Goal: Transaction & Acquisition: Purchase product/service

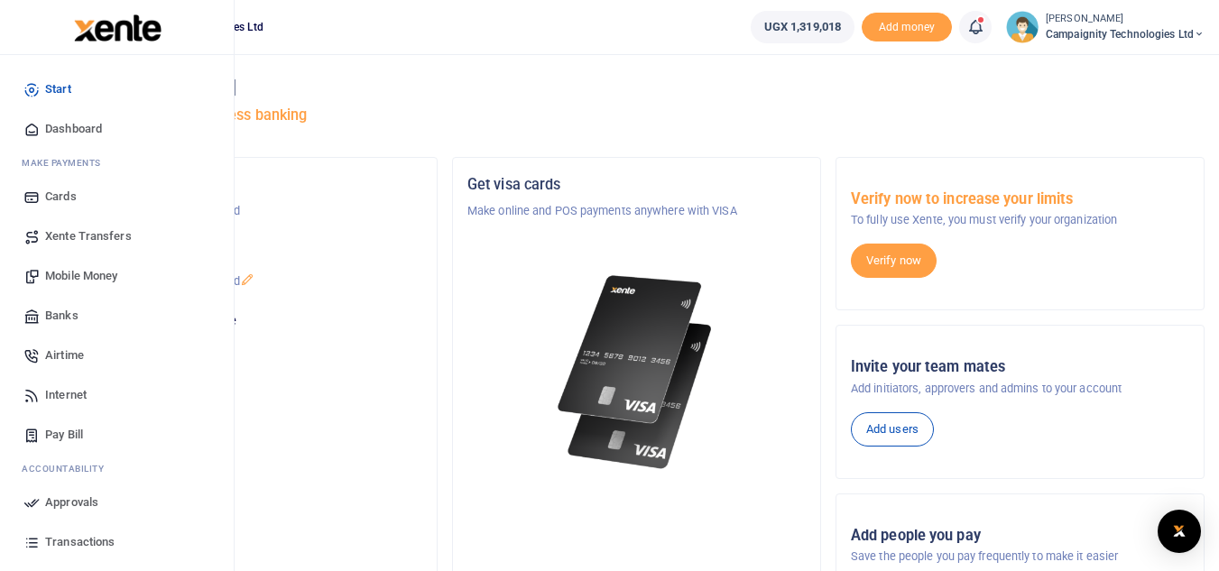
click at [83, 285] on link "Mobile Money" at bounding box center [116, 276] width 205 height 40
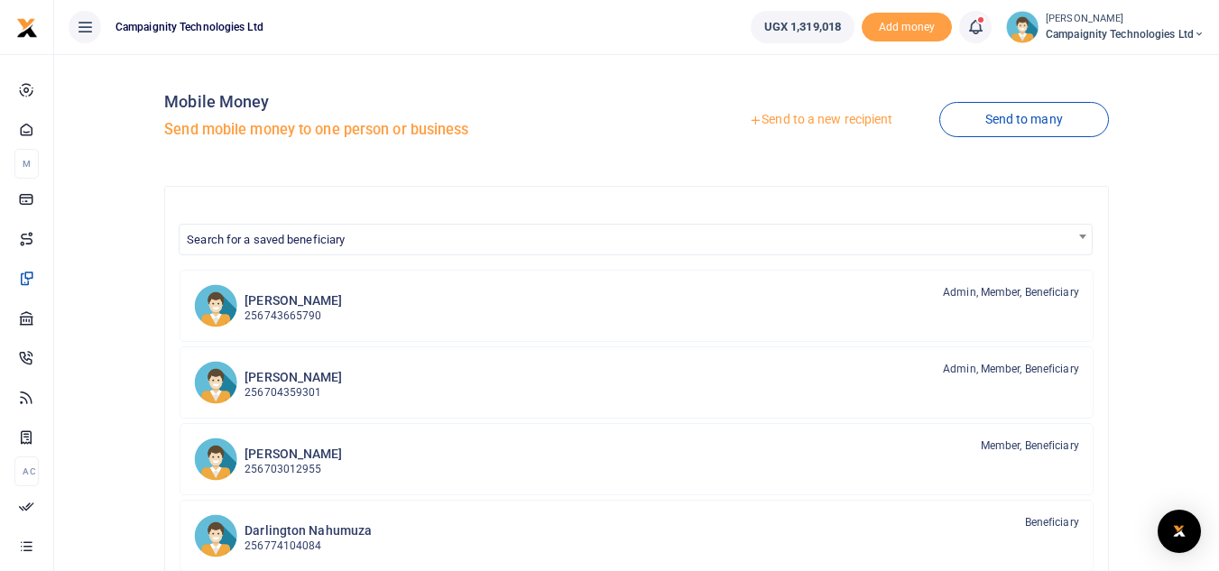
click at [830, 119] on link "Send to a new recipient" at bounding box center [821, 120] width 236 height 32
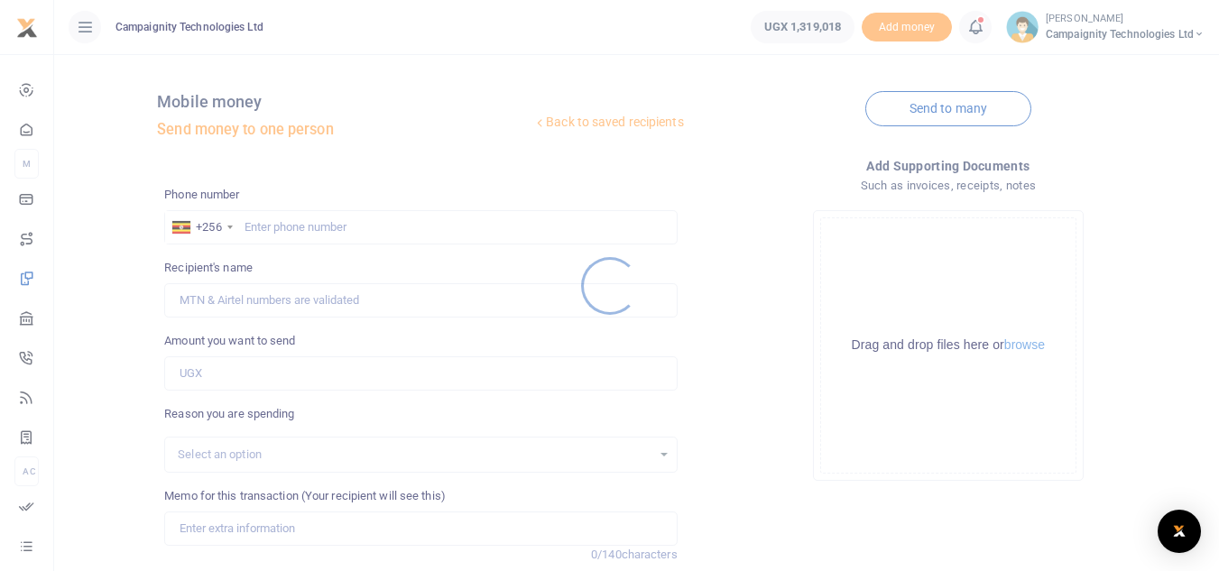
click at [425, 240] on div at bounding box center [609, 285] width 1219 height 571
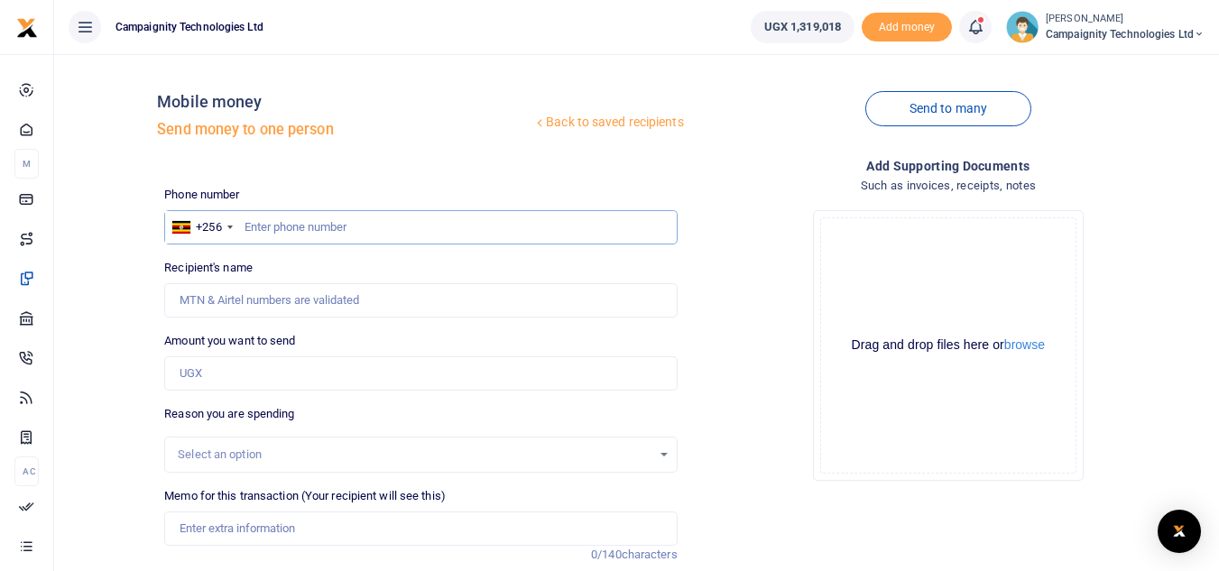
click at [417, 232] on input "text" at bounding box center [420, 227] width 513 height 34
paste input "0756185378"
type input "0756185378"
click at [247, 374] on input "Amount you want to send" at bounding box center [420, 373] width 513 height 34
type input "5,0000"
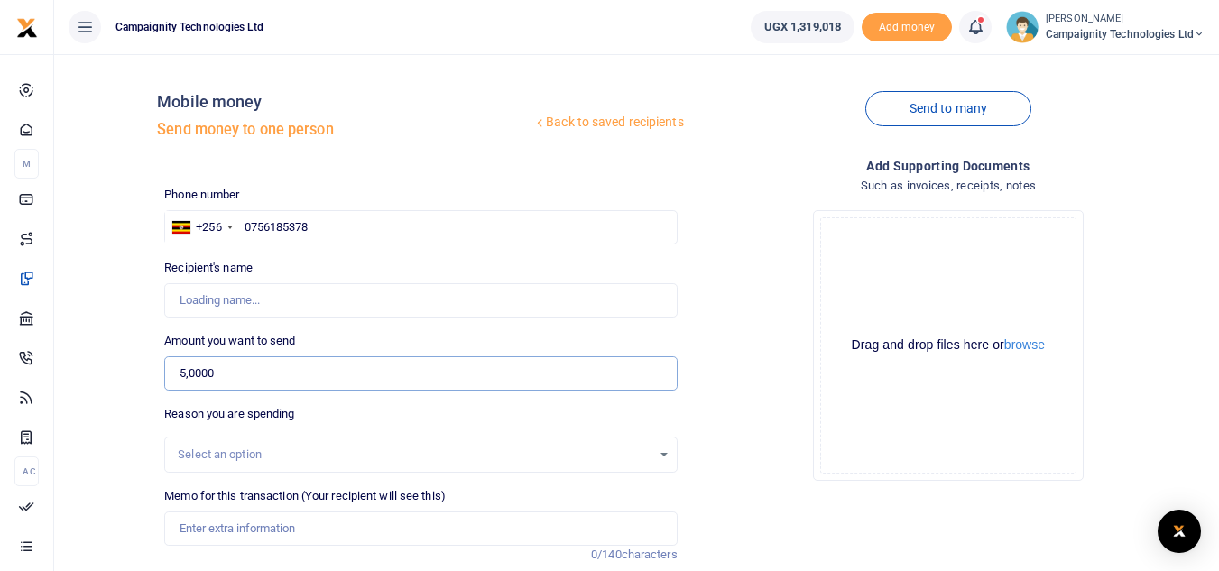
type input "Mark Nakibinge"
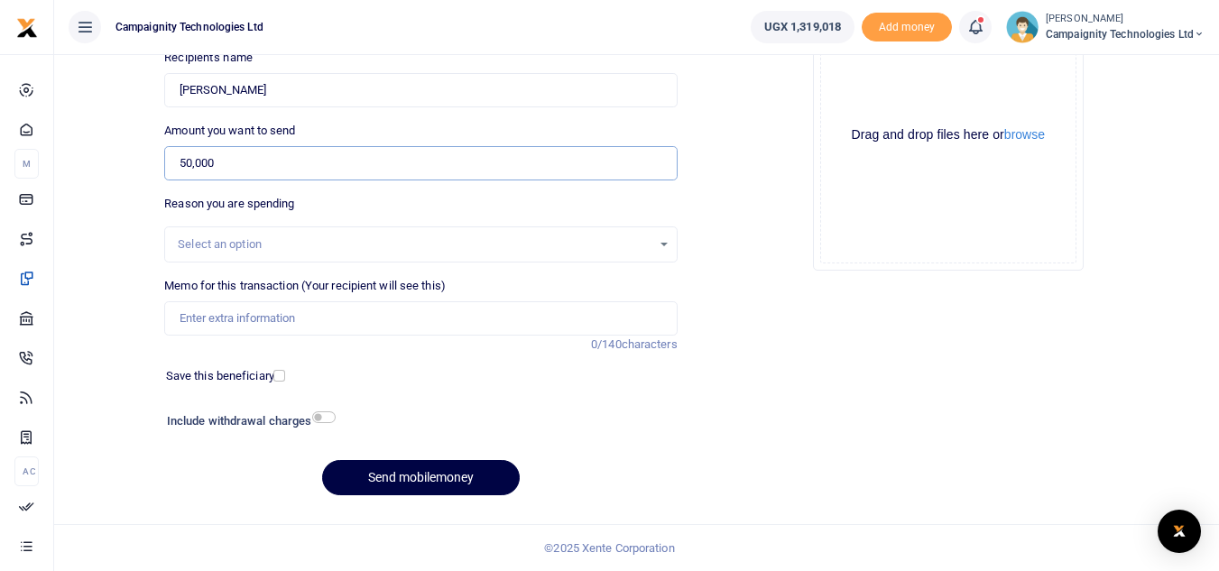
type input "50,000"
click at [411, 329] on input "Memo for this transaction (Your recipient will see this)" at bounding box center [420, 318] width 513 height 34
type input "Edrine weekly facilitation"
click at [451, 473] on button "Send mobilemoney" at bounding box center [421, 477] width 198 height 35
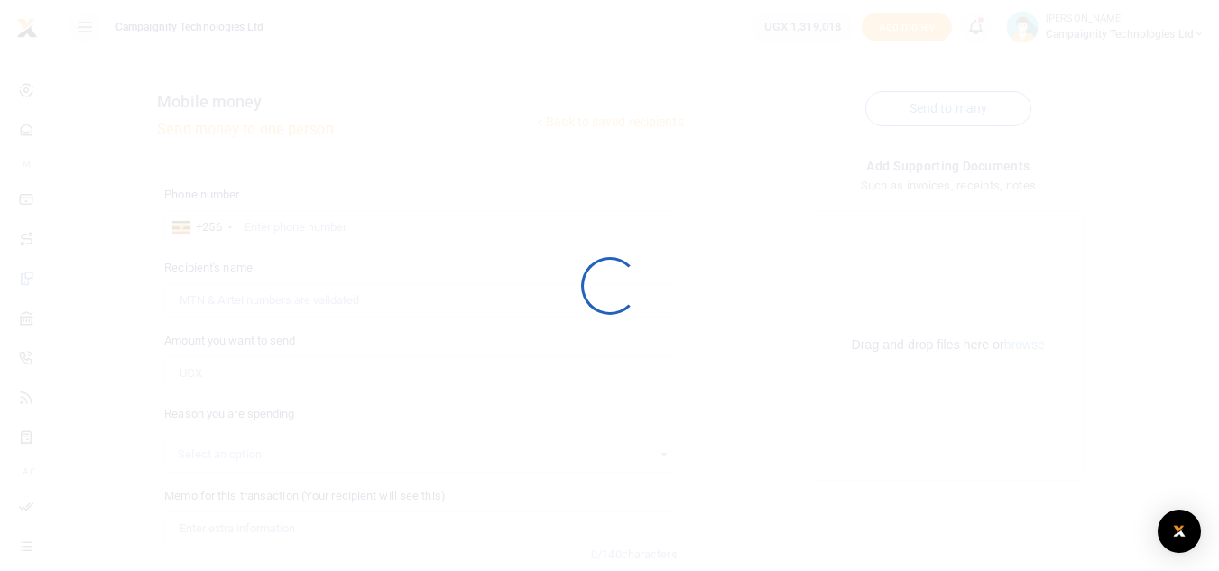
scroll to position [210, 0]
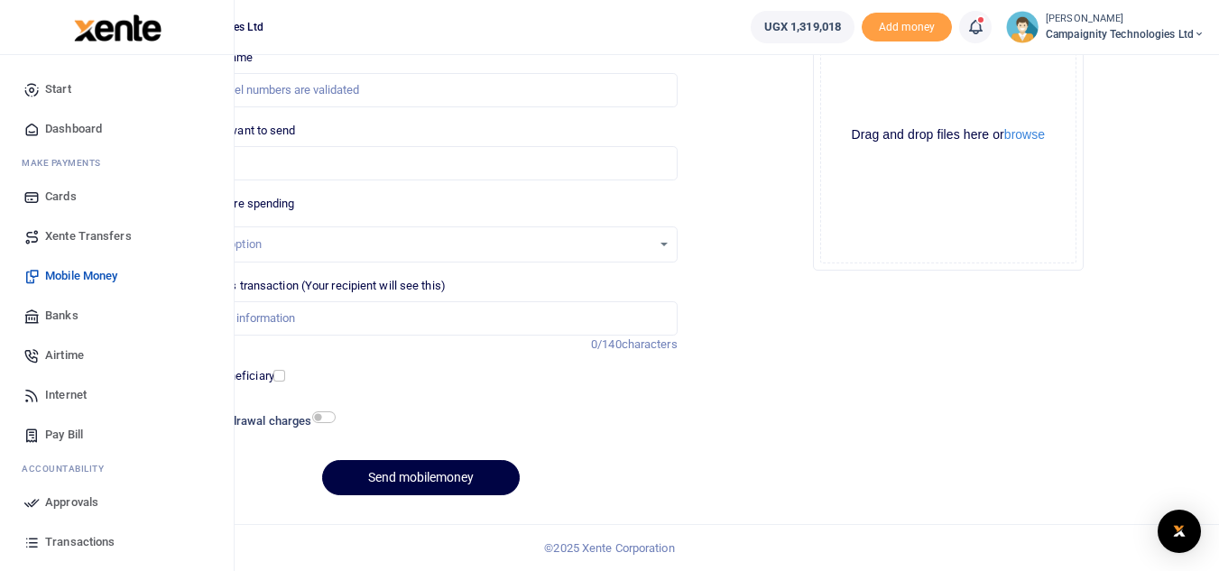
click at [60, 507] on span "Approvals" at bounding box center [71, 503] width 53 height 18
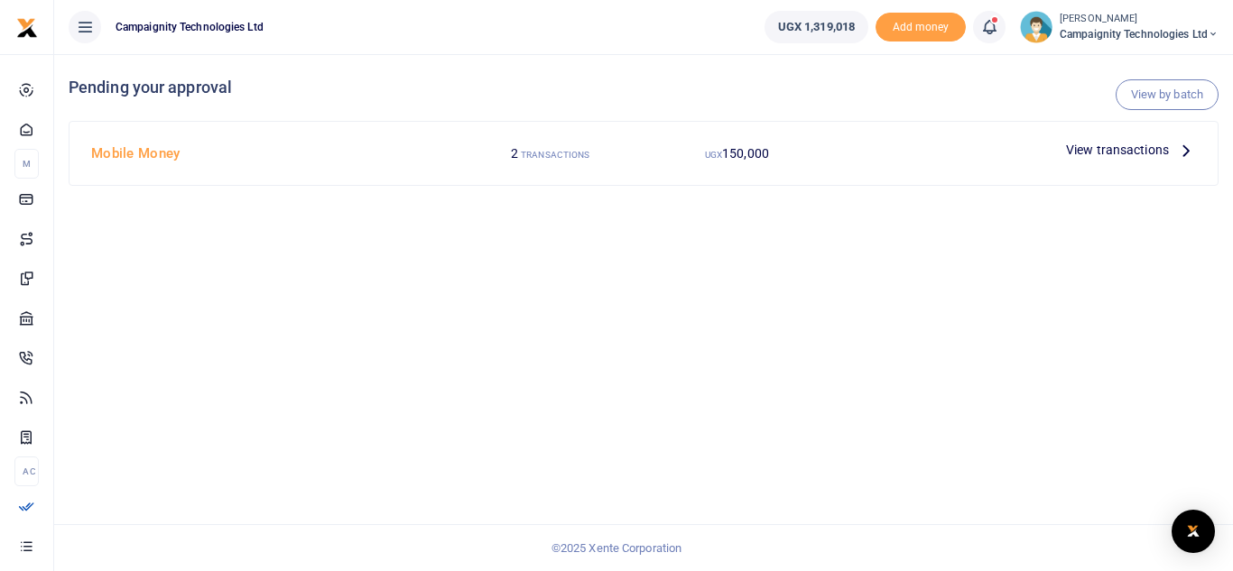
click at [1135, 170] on div "View transactions" at bounding box center [1016, 153] width 373 height 34
click at [1129, 160] on span "View transactions" at bounding box center [1117, 150] width 103 height 20
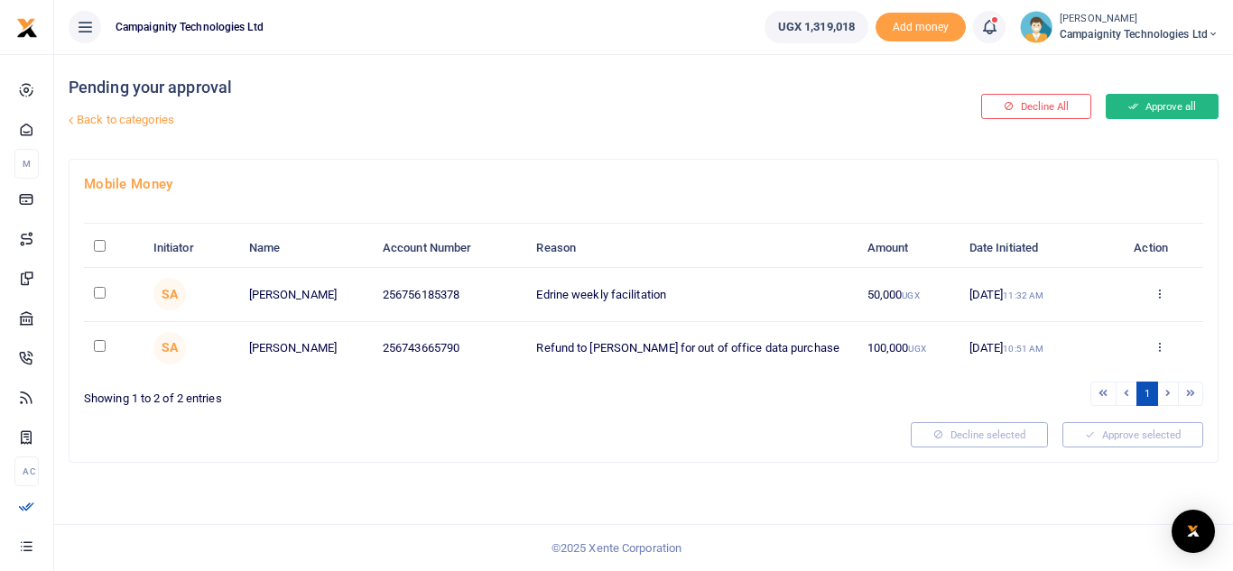
click at [1168, 113] on button "Approve all" at bounding box center [1161, 106] width 113 height 25
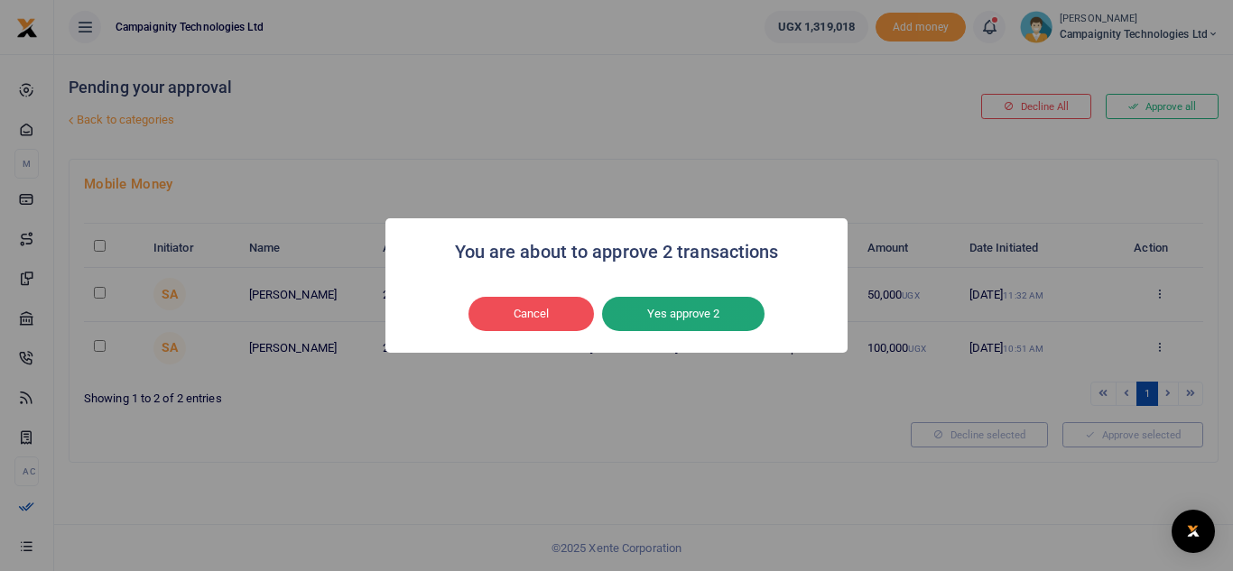
click at [706, 301] on button "Yes approve 2" at bounding box center [683, 314] width 162 height 34
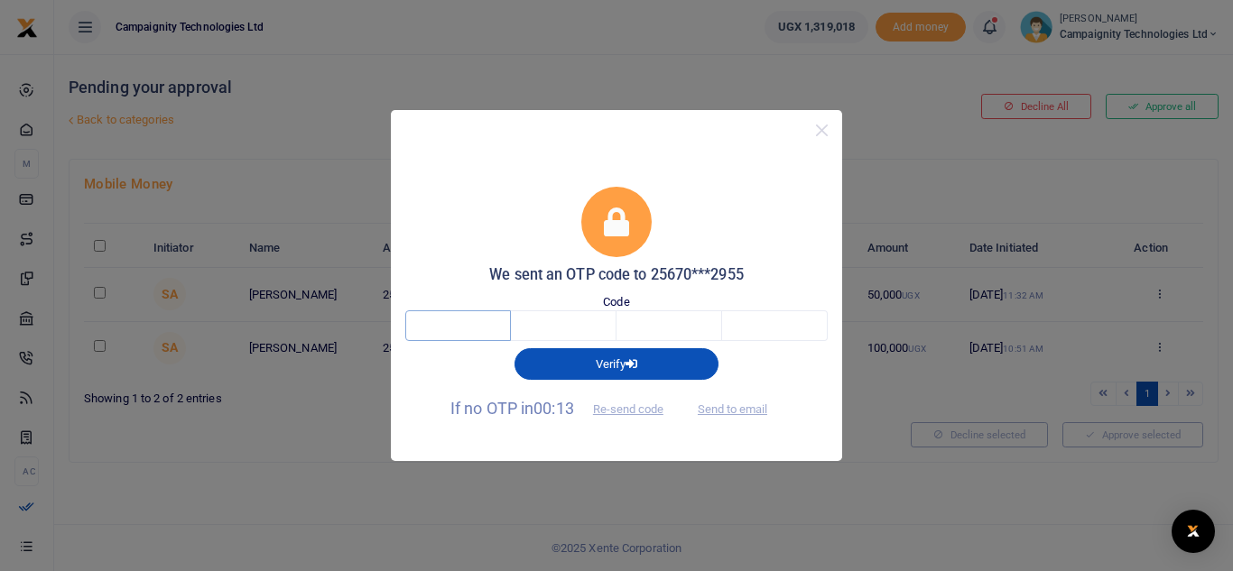
click at [485, 335] on input "text" at bounding box center [458, 325] width 106 height 31
type input "6"
type input "2"
type input "0"
type input "1"
